Goal: Find specific page/section

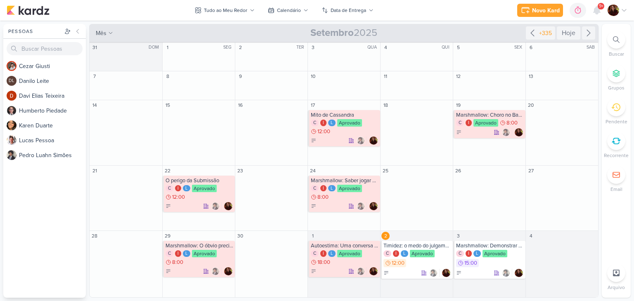
click at [614, 43] on div at bounding box center [616, 40] width 18 height 18
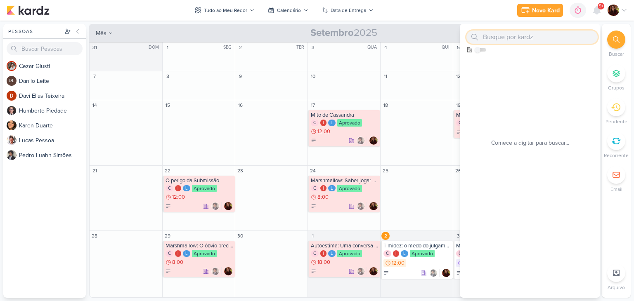
click at [522, 36] on input "text" at bounding box center [531, 37] width 131 height 13
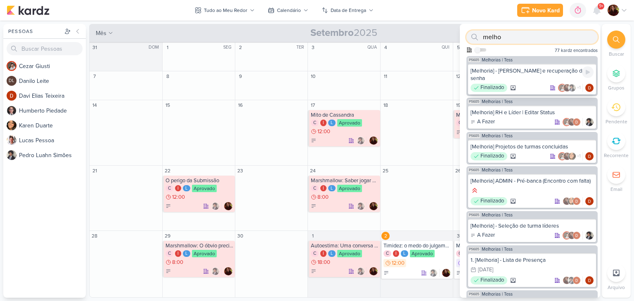
type input "melho"
click at [533, 64] on div "[Melhoria] - [PERSON_NAME] e recuperação de senha Finalizado +1" at bounding box center [532, 79] width 128 height 31
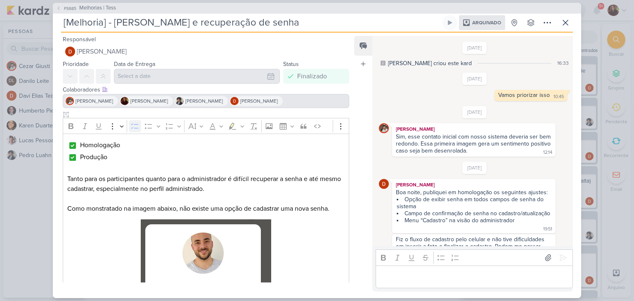
scroll to position [741, 0]
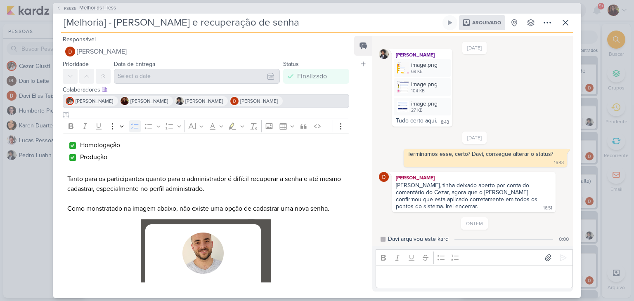
click at [99, 5] on span "Melhorias | Tess" at bounding box center [97, 8] width 37 height 8
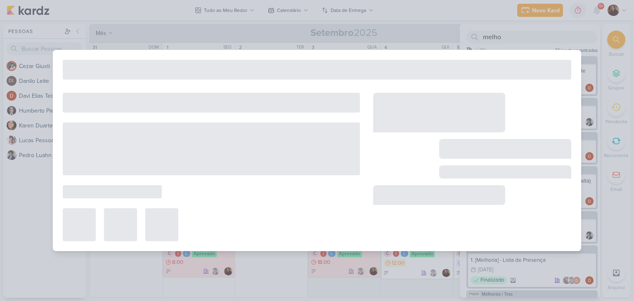
type input "Melhorias | Tess"
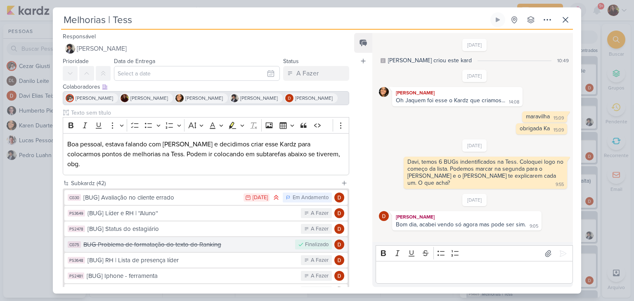
click at [149, 240] on button "CG75 BUG Problema de formatação do texto do Ranking Finalizado" at bounding box center [205, 244] width 283 height 15
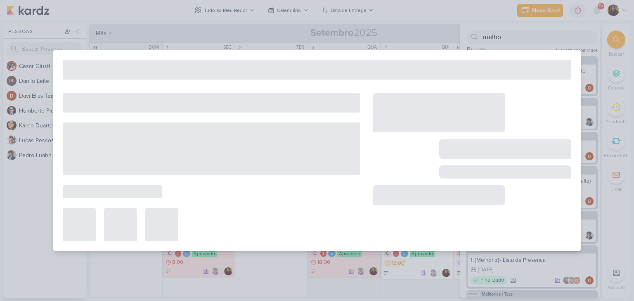
type input "BUG Problema de formatação do texto do Ranking"
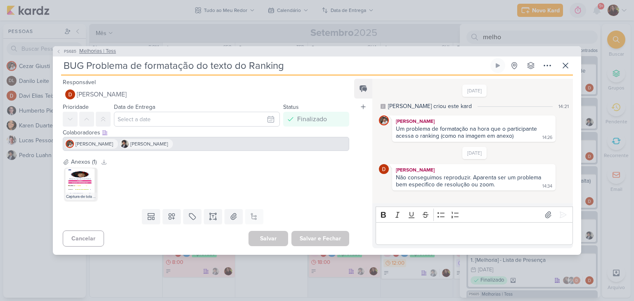
click at [90, 49] on span "Melhorias | Tess" at bounding box center [97, 51] width 37 height 8
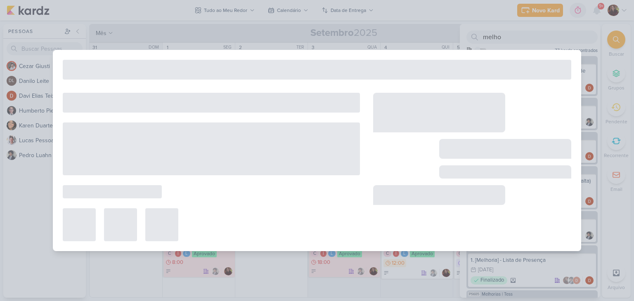
type input "Melhorias | Tess"
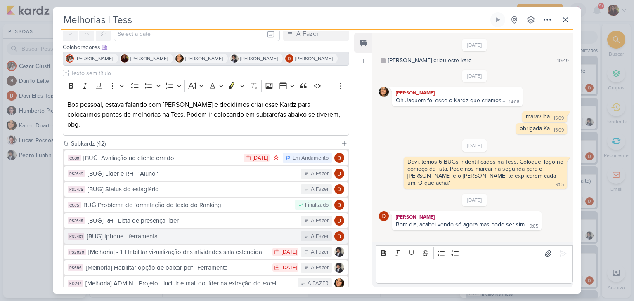
scroll to position [40, 0]
click at [193, 231] on div "[BUG] Iphone - ferramenta" at bounding box center [192, 235] width 210 height 9
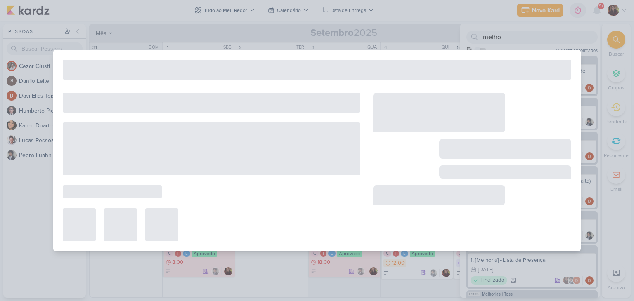
type input "[BUG] Iphone - ferramenta"
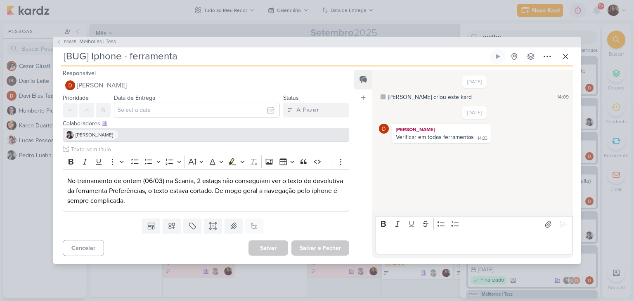
click at [411, 241] on p "Editor editing area: main" at bounding box center [474, 243] width 189 height 10
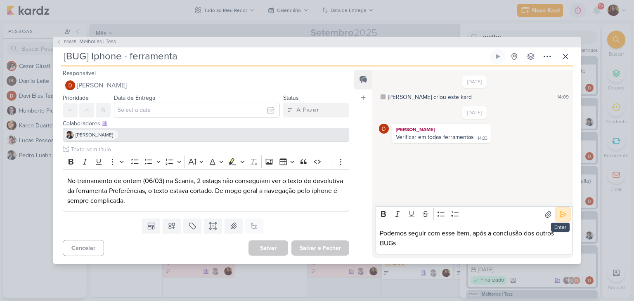
click at [560, 210] on icon at bounding box center [563, 214] width 8 height 8
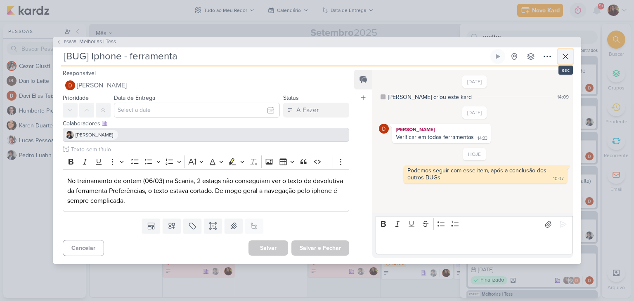
click at [566, 54] on icon at bounding box center [565, 57] width 10 height 10
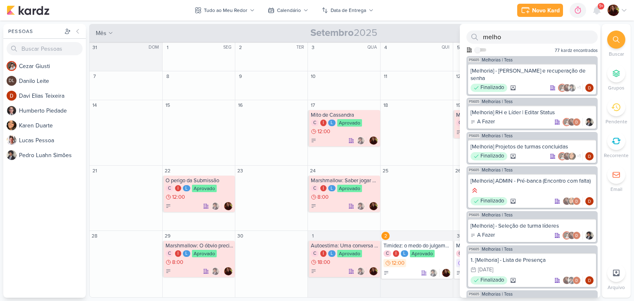
click at [427, 24] on div "Preferências de Quadros [GEOGRAPHIC_DATA] Organização Não tem nenhum quadro aqu…" at bounding box center [317, 161] width 634 height 281
